Goal: Transaction & Acquisition: Purchase product/service

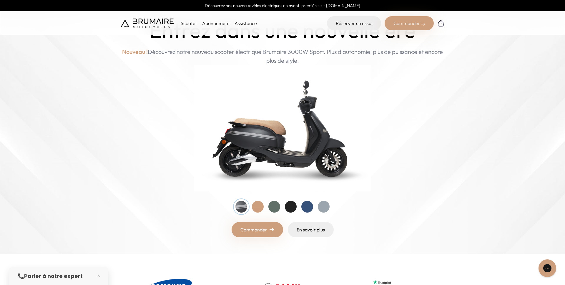
scroll to position [42, 0]
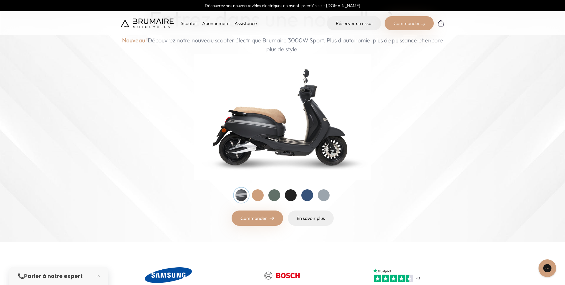
click at [275, 195] on div at bounding box center [274, 195] width 12 height 12
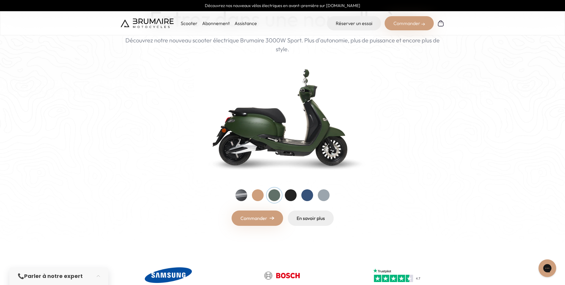
click at [256, 197] on div at bounding box center [258, 195] width 12 height 12
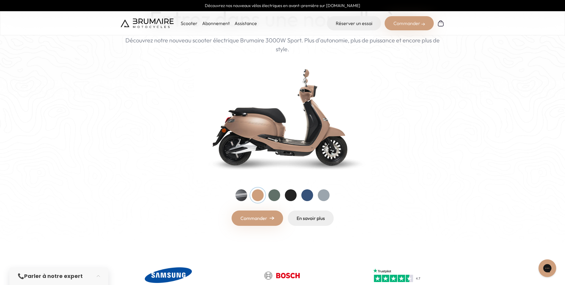
click at [241, 197] on div at bounding box center [241, 195] width 12 height 12
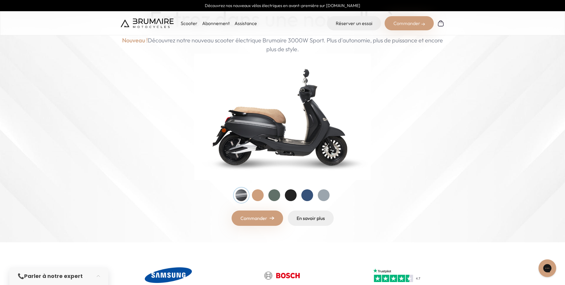
click at [291, 193] on div at bounding box center [291, 195] width 12 height 12
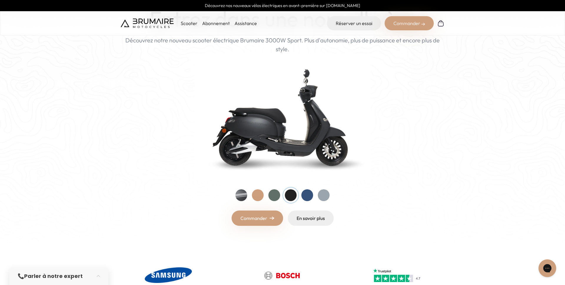
click at [244, 195] on div at bounding box center [241, 195] width 12 height 12
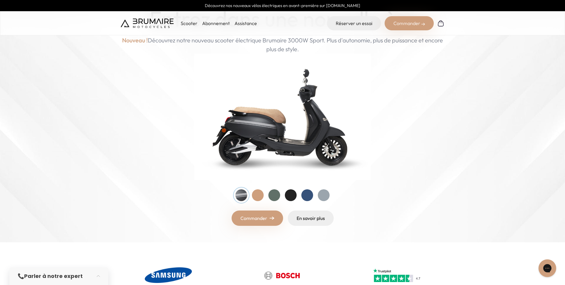
click at [254, 195] on div at bounding box center [258, 195] width 12 height 12
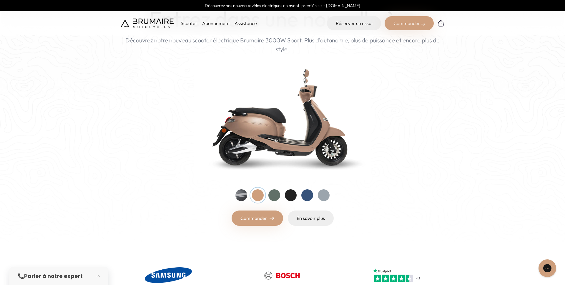
click at [292, 194] on div at bounding box center [291, 195] width 12 height 12
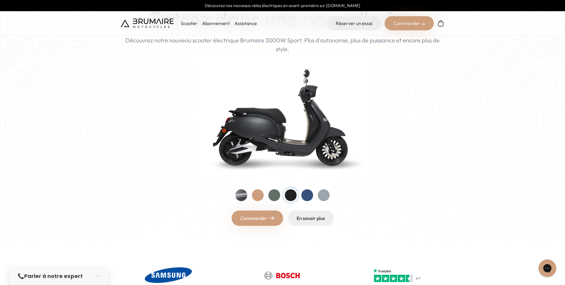
click at [306, 194] on div at bounding box center [307, 195] width 12 height 12
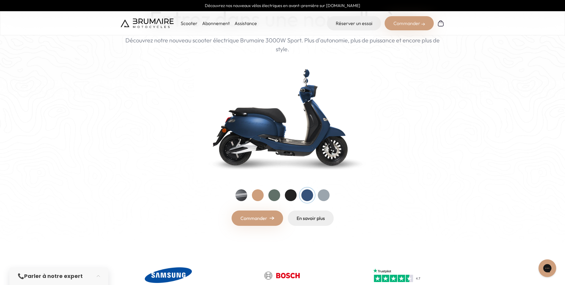
click at [321, 194] on div at bounding box center [324, 195] width 12 height 12
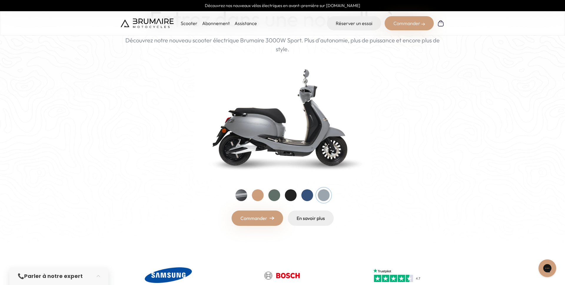
click at [274, 195] on div at bounding box center [274, 195] width 12 height 12
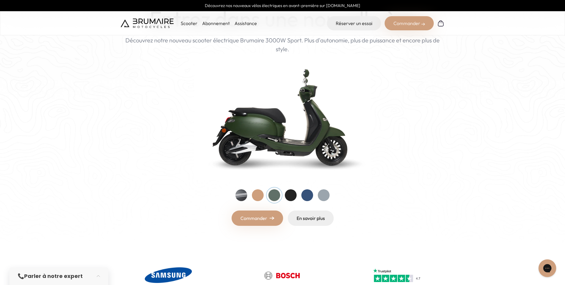
click at [243, 195] on div at bounding box center [241, 195] width 12 height 12
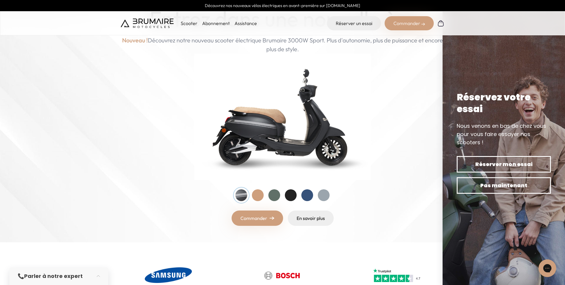
scroll to position [0, 0]
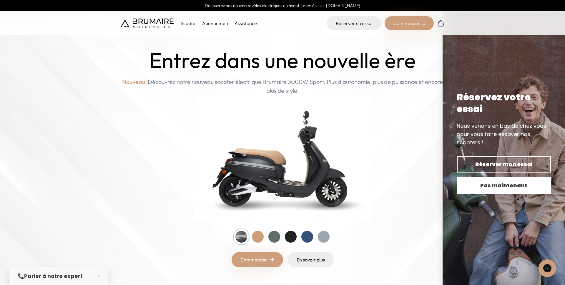
click at [481, 188] on span "Pas maintenant" at bounding box center [504, 185] width 74 height 8
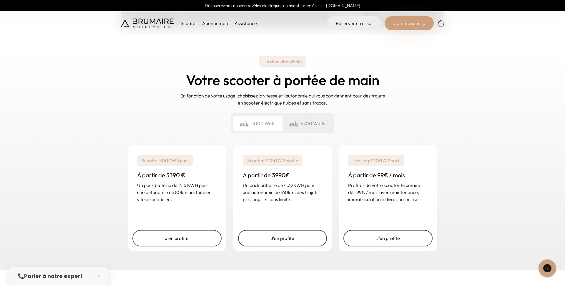
scroll to position [824, 0]
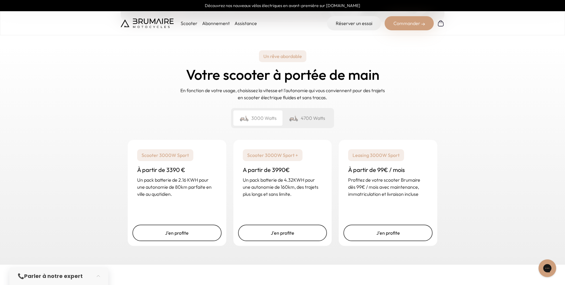
click at [308, 118] on div "4700 Watts" at bounding box center [307, 117] width 49 height 15
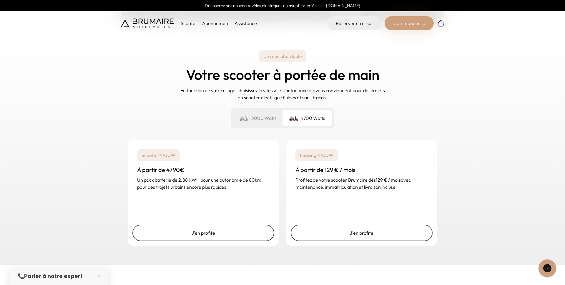
click at [259, 115] on div "3000 Watts" at bounding box center [257, 117] width 49 height 15
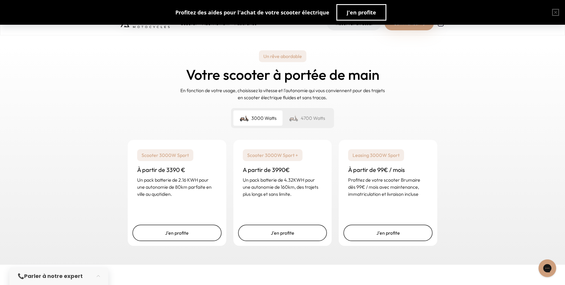
click at [308, 117] on div "4700 Watts" at bounding box center [307, 117] width 49 height 15
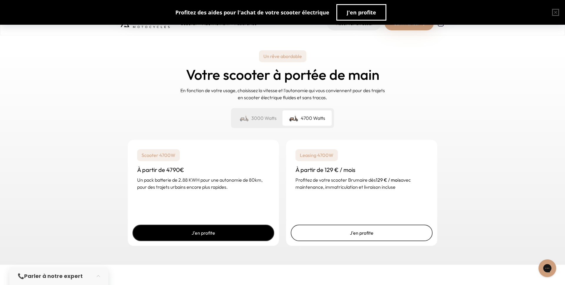
click at [253, 232] on link "J'en profite" at bounding box center [203, 233] width 142 height 16
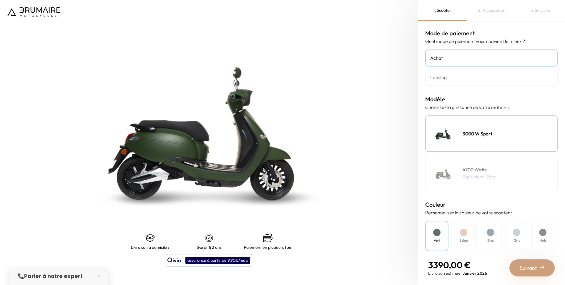
click at [495, 178] on p "Équivalent 125cc" at bounding box center [480, 176] width 34 height 7
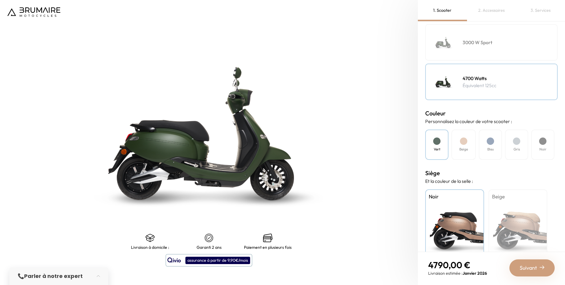
scroll to position [93, 0]
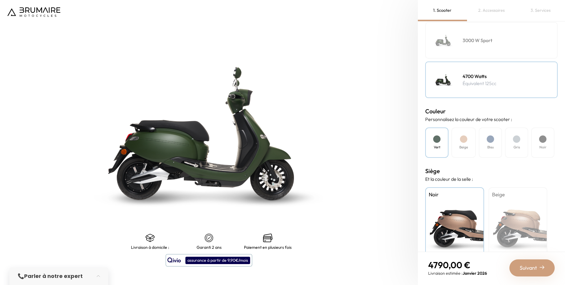
click at [504, 213] on div "Beige" at bounding box center [518, 224] width 59 height 74
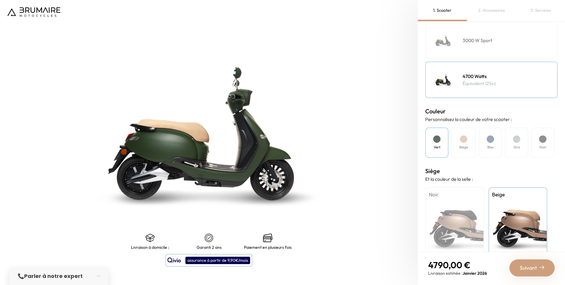
click at [445, 218] on div "Noir" at bounding box center [454, 224] width 59 height 74
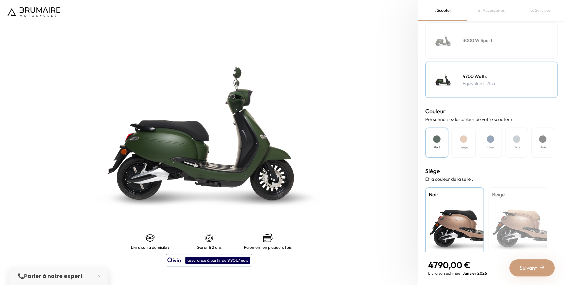
scroll to position [110, 0]
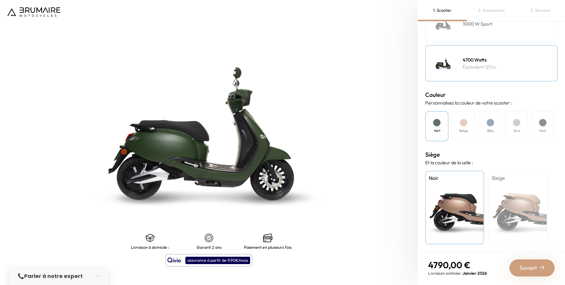
click at [502, 209] on div "Beige" at bounding box center [518, 208] width 59 height 74
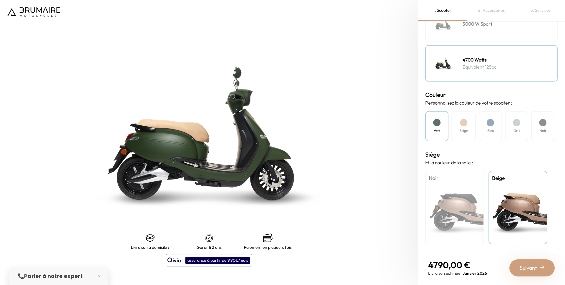
click at [454, 210] on div "Noir" at bounding box center [454, 208] width 59 height 74
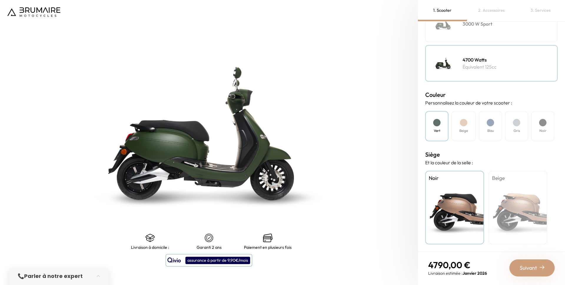
click at [512, 209] on div "Beige" at bounding box center [518, 208] width 59 height 74
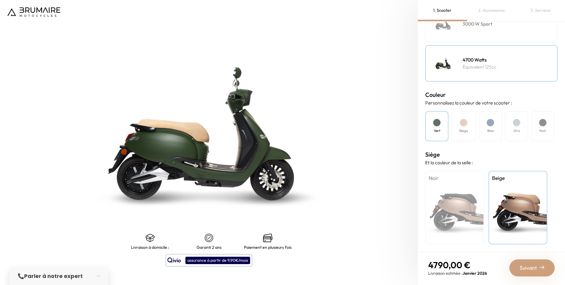
click at [473, 210] on div "Noir" at bounding box center [454, 208] width 59 height 74
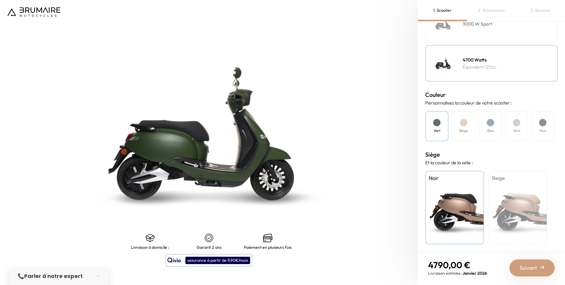
click at [471, 133] on div "Beige" at bounding box center [464, 126] width 24 height 30
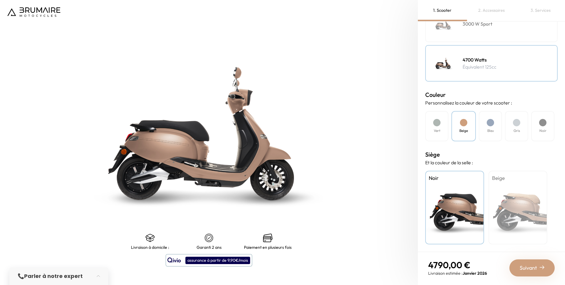
click at [483, 132] on div "Bleu" at bounding box center [490, 126] width 23 height 30
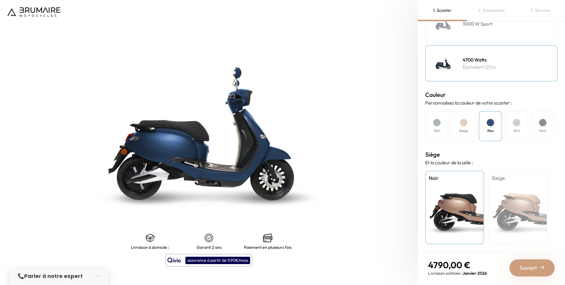
click at [430, 132] on div "Vert" at bounding box center [436, 126] width 23 height 30
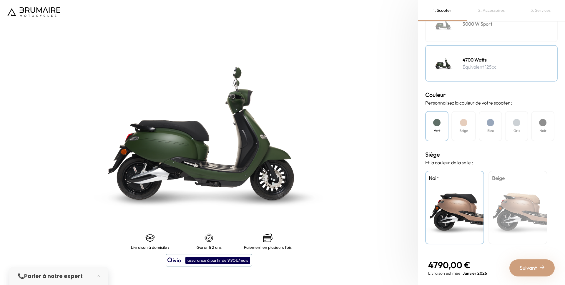
click at [504, 132] on div "Vert Beige Bleu Gris Noir" at bounding box center [491, 126] width 132 height 30
click at [500, 132] on div "Bleu" at bounding box center [490, 126] width 23 height 30
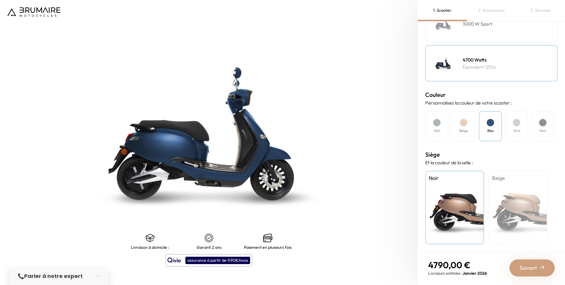
click at [518, 132] on h4 "Gris" at bounding box center [517, 130] width 6 height 5
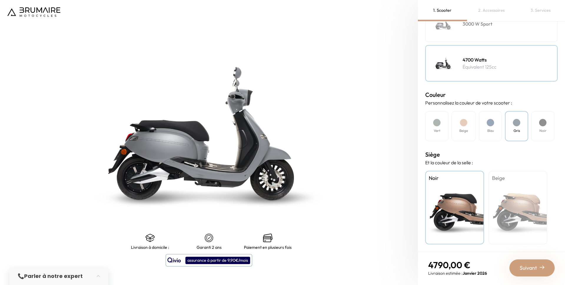
click at [545, 132] on h4 "Noir" at bounding box center [543, 130] width 7 height 5
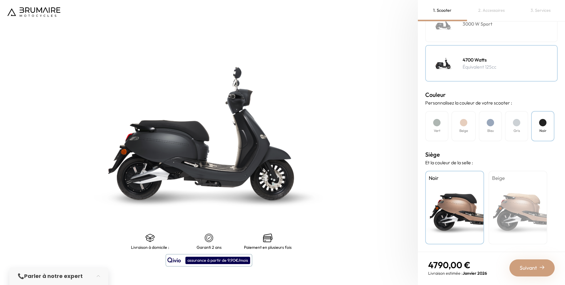
click at [493, 129] on h4 "Bleu" at bounding box center [490, 130] width 6 height 5
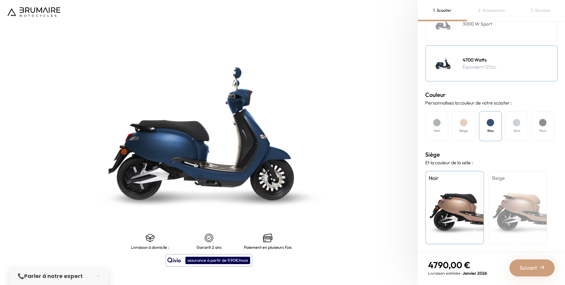
click at [547, 128] on div "Noir" at bounding box center [542, 126] width 23 height 30
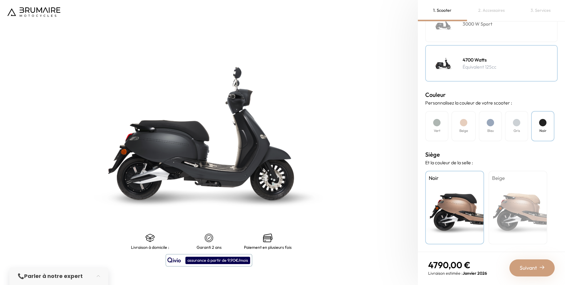
click at [468, 132] on h4 "Beige" at bounding box center [463, 130] width 9 height 5
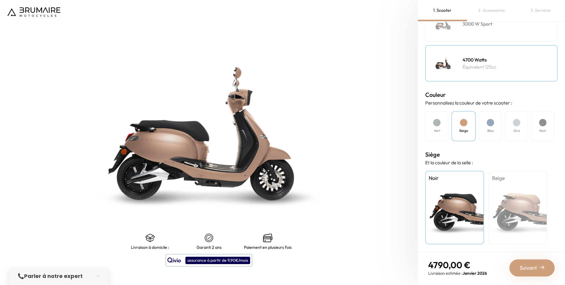
click at [445, 131] on div "Vert" at bounding box center [436, 126] width 23 height 30
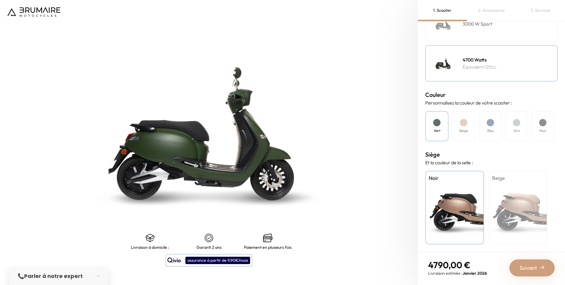
click at [511, 130] on div "Gris" at bounding box center [516, 126] width 23 height 30
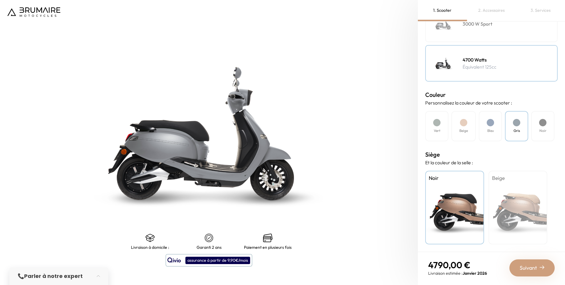
click at [455, 131] on div "Beige" at bounding box center [464, 126] width 24 height 30
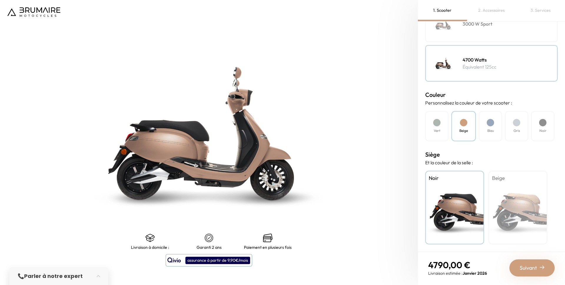
click at [481, 127] on div "Bleu" at bounding box center [490, 126] width 23 height 30
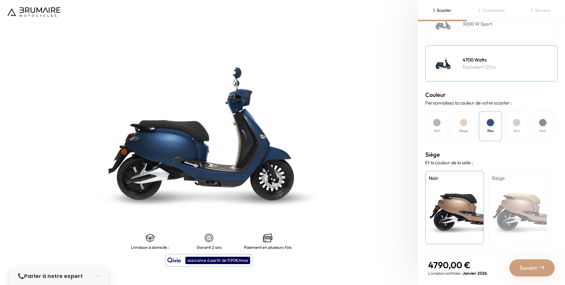
click at [533, 127] on div "Noir" at bounding box center [542, 126] width 23 height 30
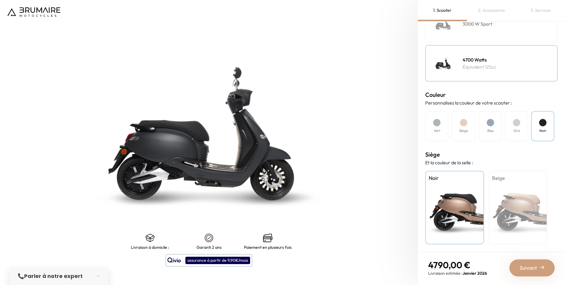
click at [484, 129] on div "Bleu" at bounding box center [490, 126] width 23 height 30
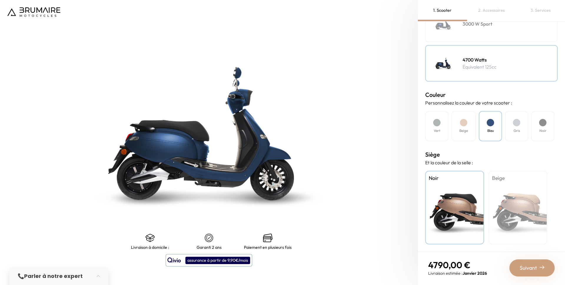
click at [446, 126] on div "Vert" at bounding box center [436, 126] width 23 height 30
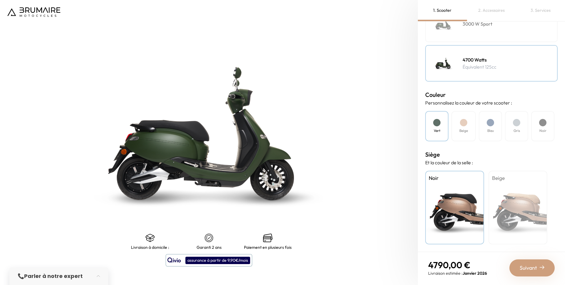
click at [534, 131] on div "Noir" at bounding box center [542, 126] width 23 height 30
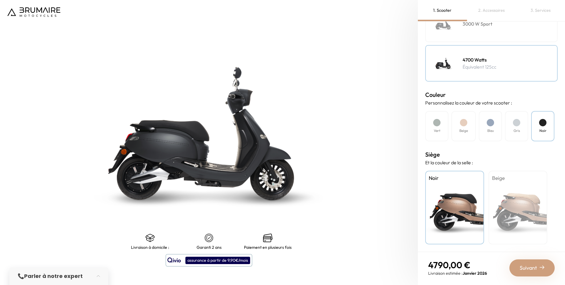
click at [516, 133] on h4 "Gris" at bounding box center [517, 130] width 6 height 5
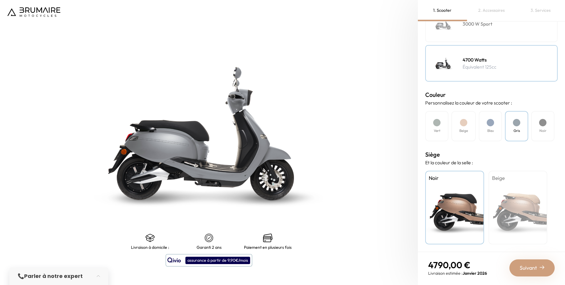
click at [495, 120] on div "Bleu" at bounding box center [490, 126] width 23 height 30
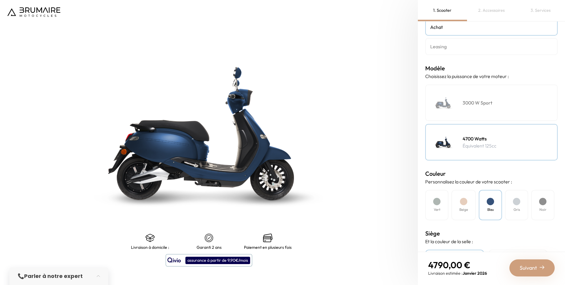
scroll to position [0, 0]
